Goal: Information Seeking & Learning: Understand process/instructions

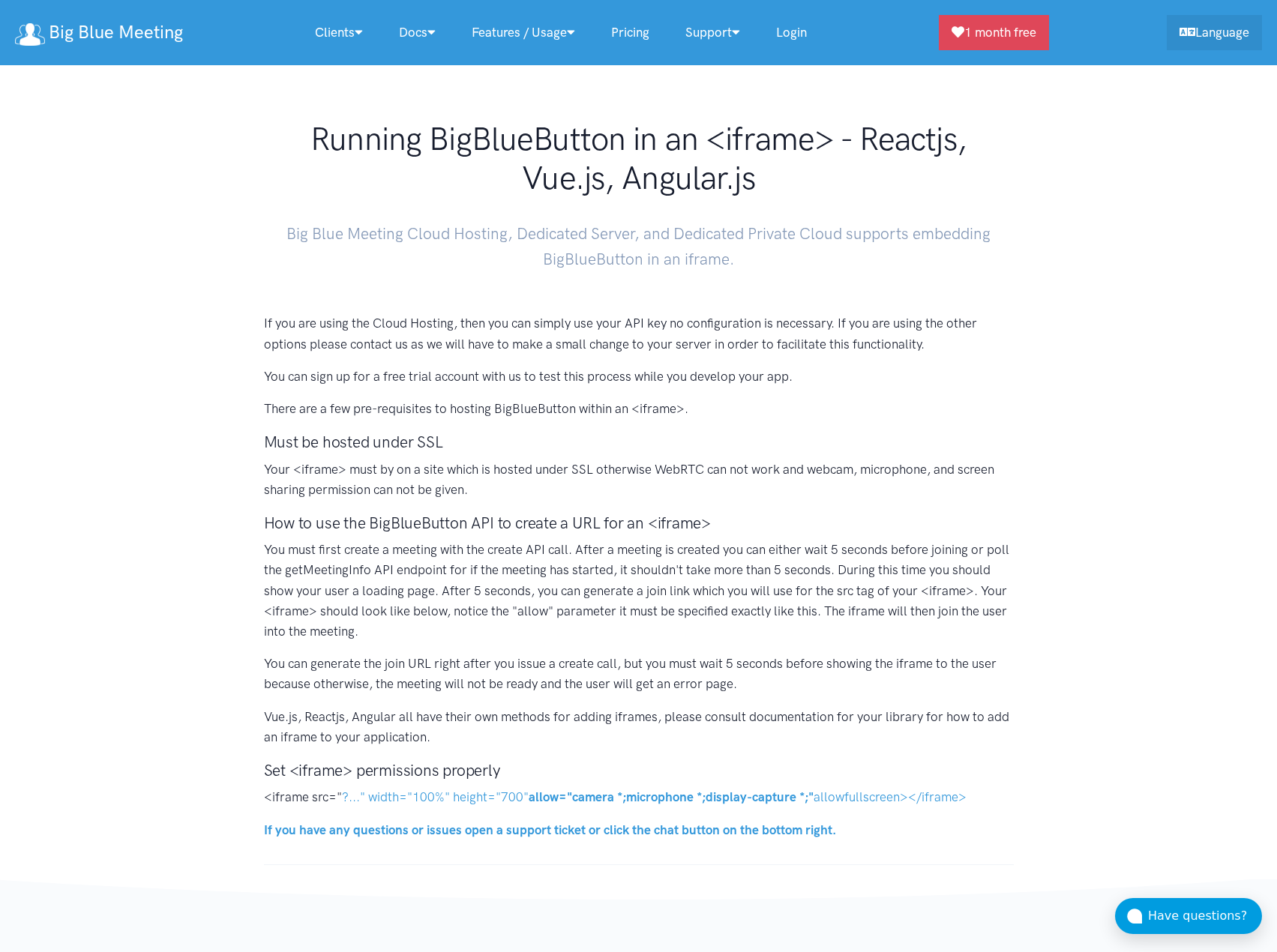
click at [834, 296] on section "If you are using the Cloud Hosting, then you can simply use your API key no con…" at bounding box center [638, 571] width 1277 height 587
click at [871, 305] on section "If you are using the Cloud Hosting, then you can simply use your API key no con…" at bounding box center [638, 571] width 1277 height 587
click at [902, 517] on h3 "How to use the BigBlueButton API to create a URL for an <iframe>" at bounding box center [638, 523] width 750 height 22
